Goal: Task Accomplishment & Management: Manage account settings

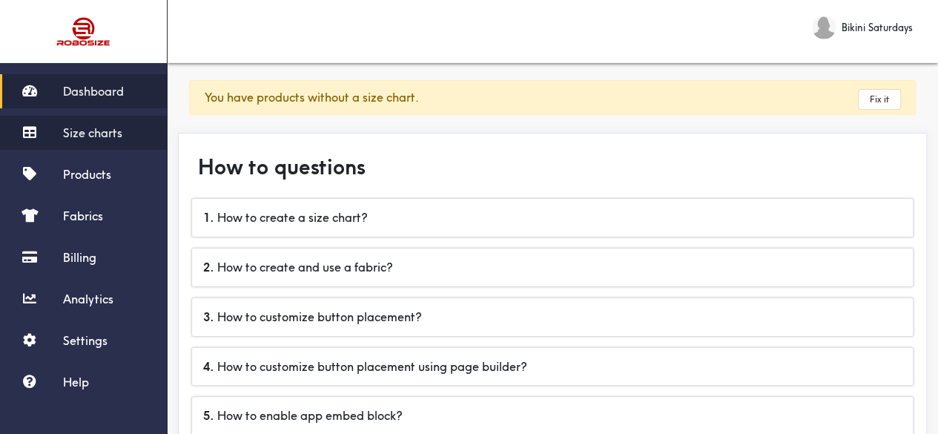
click at [99, 132] on span "Size charts" at bounding box center [92, 132] width 59 height 15
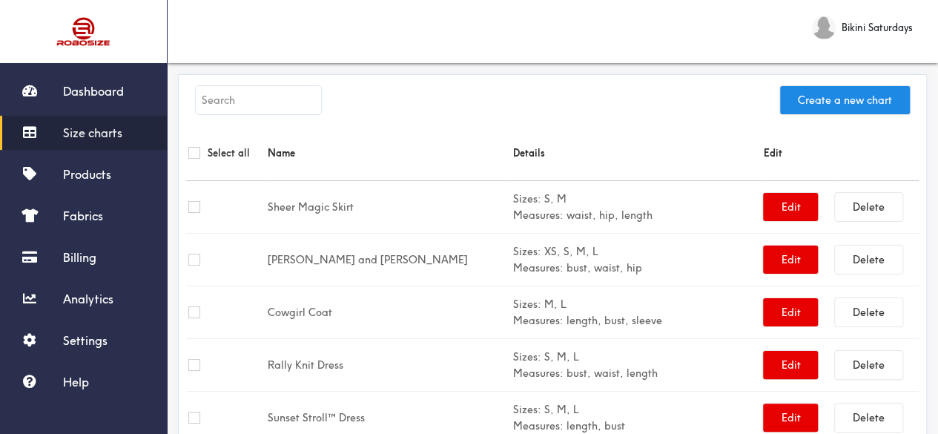
click at [265, 102] on input "text" at bounding box center [258, 100] width 125 height 28
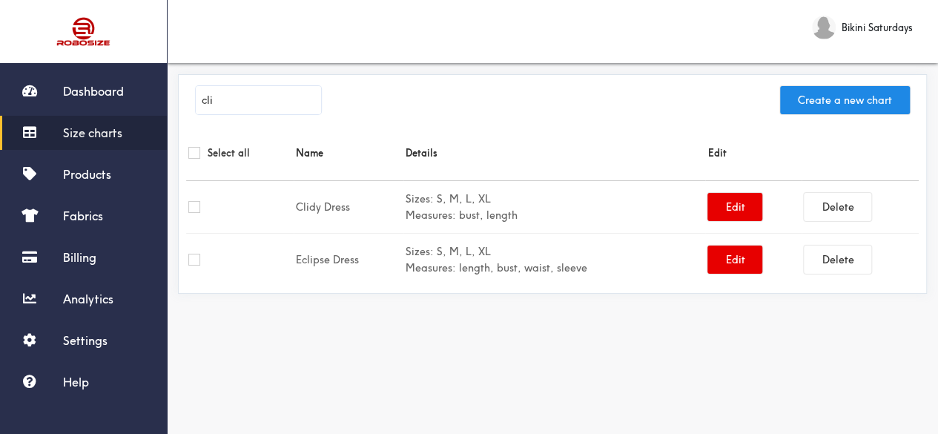
type input "cli"
click at [196, 202] on input "checkbox" at bounding box center [194, 207] width 12 height 12
checkbox input "true"
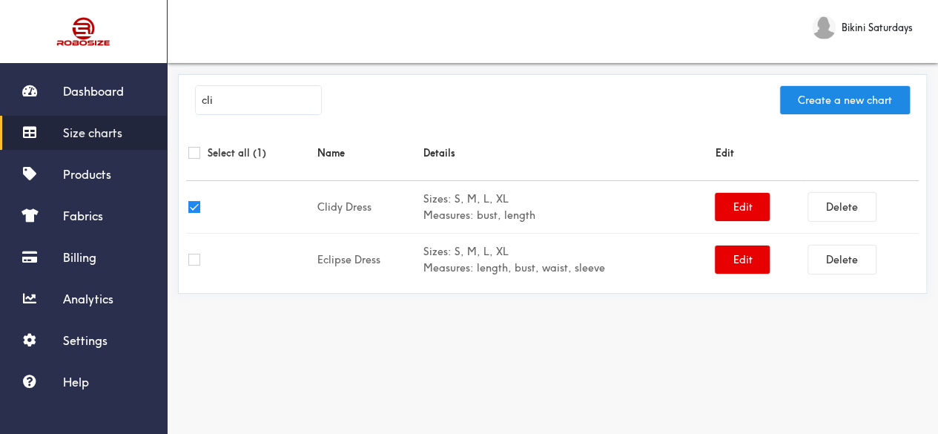
click at [193, 153] on input "checkbox" at bounding box center [194, 153] width 12 height 12
checkbox input "true"
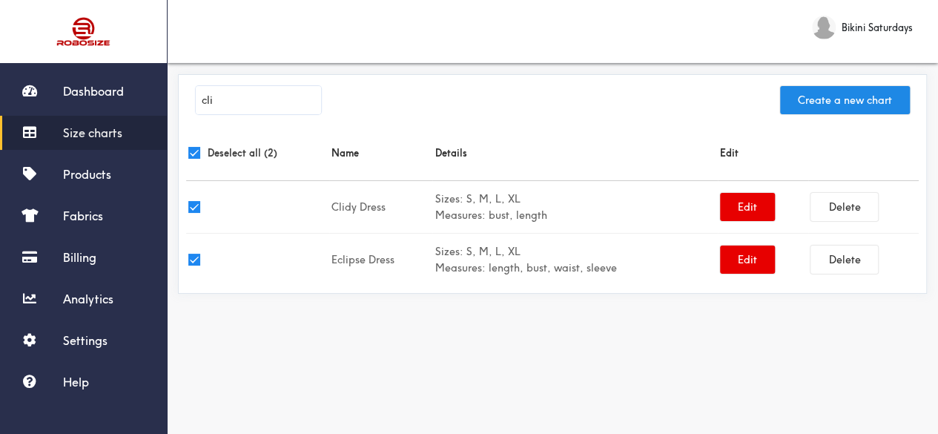
click at [190, 207] on input "checkbox" at bounding box center [194, 207] width 12 height 12
checkbox input "false"
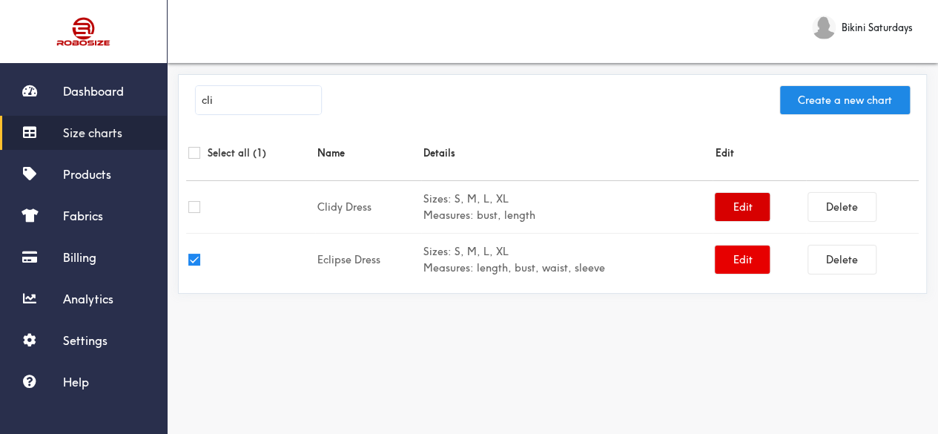
click at [758, 210] on button "Edit" at bounding box center [742, 207] width 55 height 28
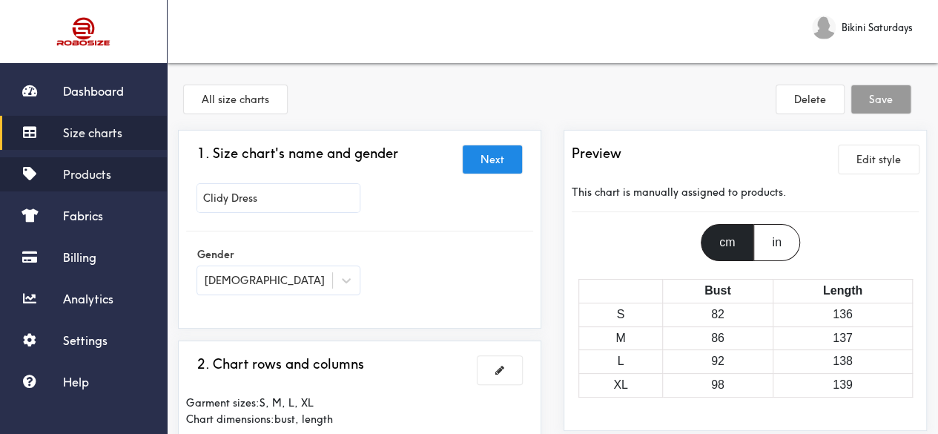
click at [96, 179] on span "Products" at bounding box center [87, 174] width 48 height 15
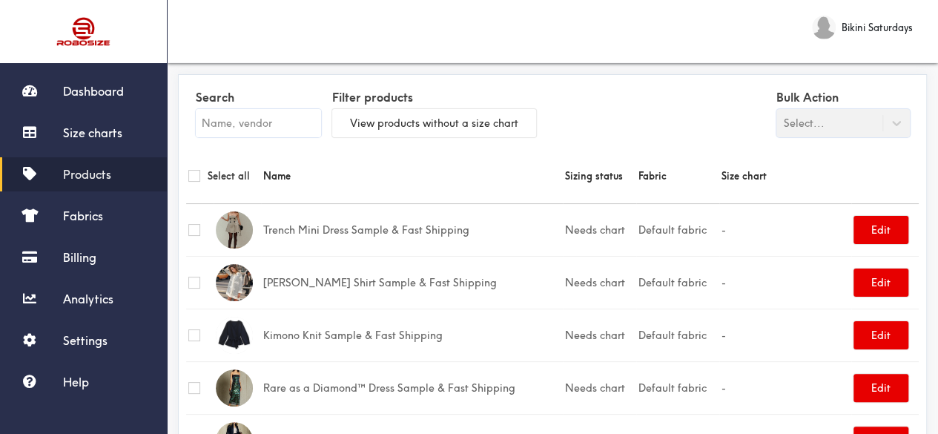
click at [256, 125] on input "text" at bounding box center [258, 123] width 125 height 28
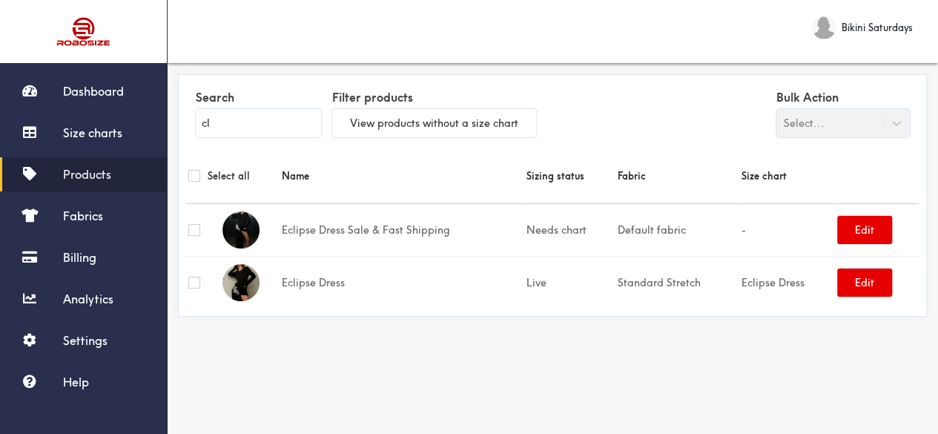
type input "c"
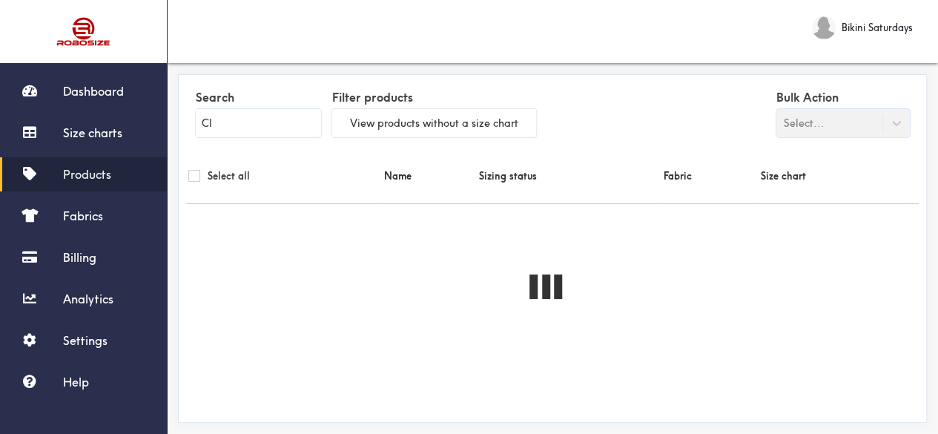
type input "C"
click at [90, 137] on span "Size charts" at bounding box center [92, 132] width 59 height 15
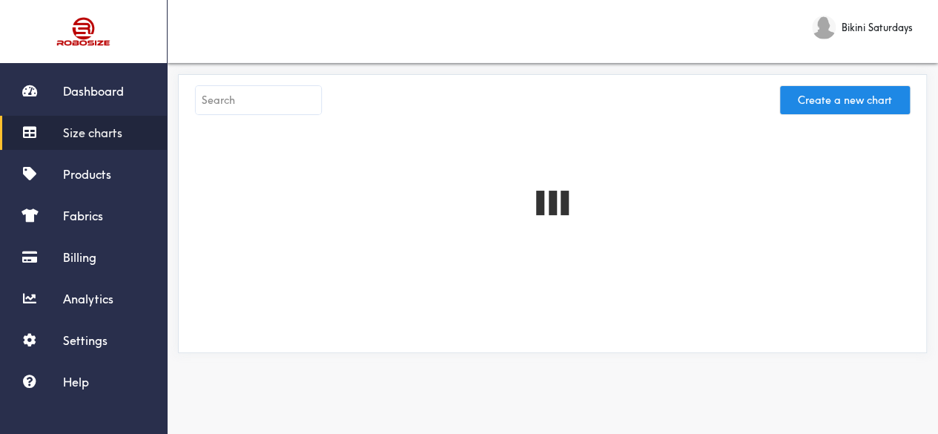
click at [262, 105] on input "text" at bounding box center [258, 100] width 125 height 28
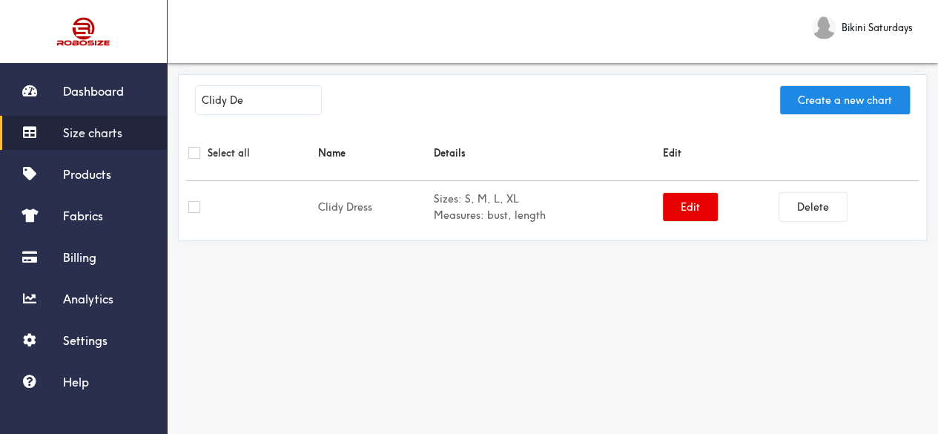
type input "Clidy De"
click at [93, 180] on span "Products" at bounding box center [87, 174] width 48 height 15
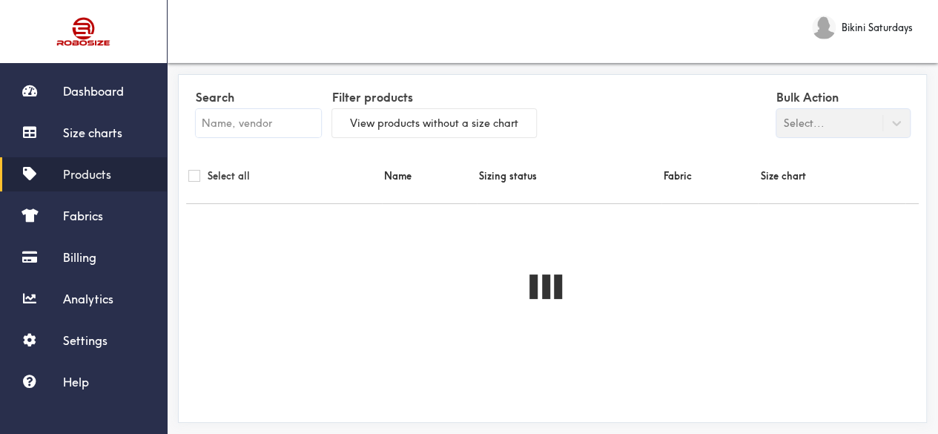
click at [230, 127] on input "text" at bounding box center [258, 123] width 125 height 28
type input "Clindy"
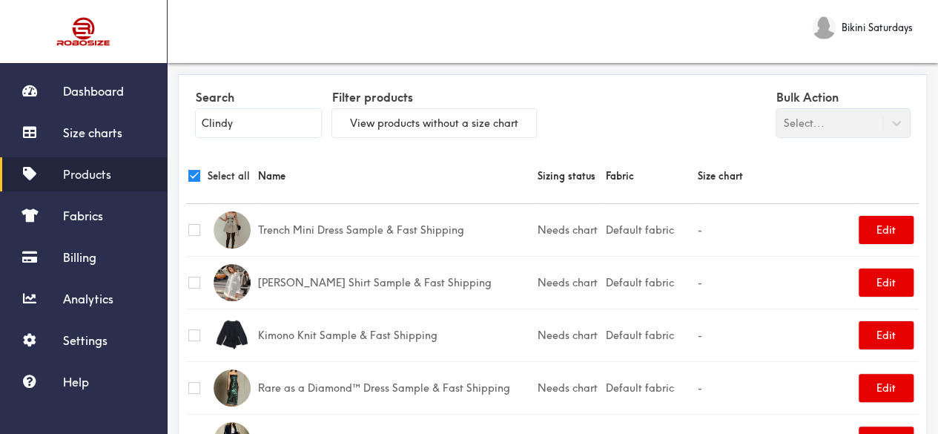
checkbox input "true"
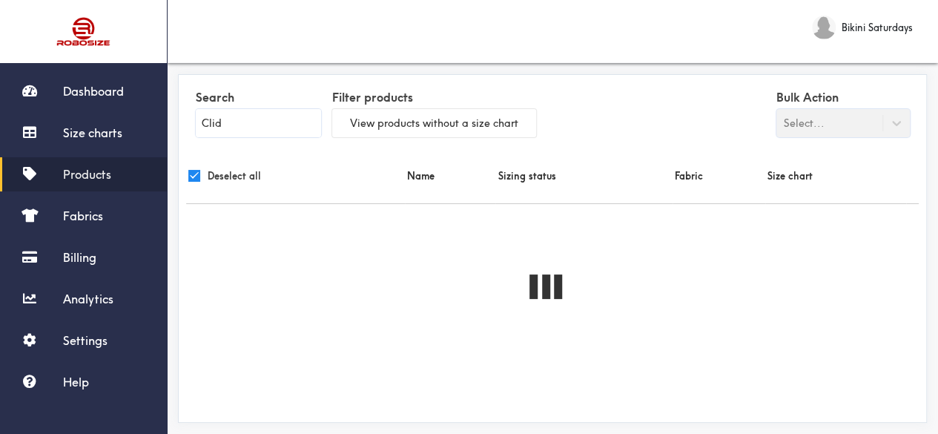
type input "Clidy"
checkbox input "true"
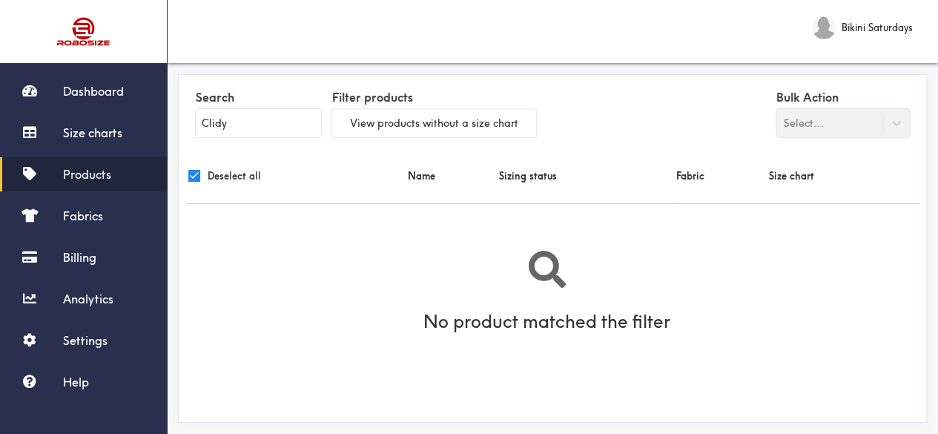
type input "Clidy"
